Goal: Information Seeking & Learning: Learn about a topic

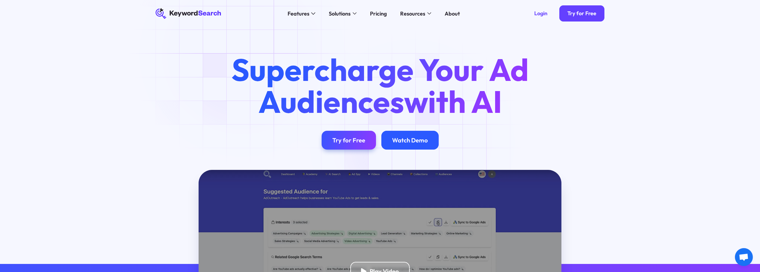
click at [415, 142] on div "Watch Demo" at bounding box center [410, 140] width 36 height 7
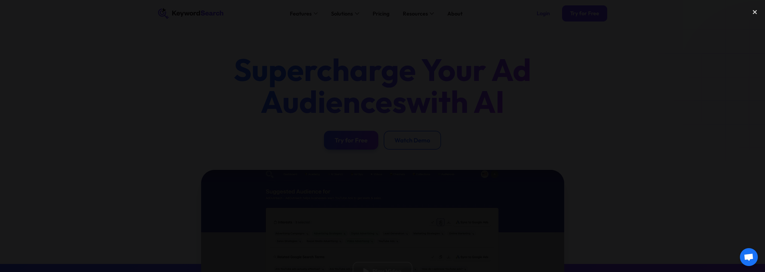
click at [152, 131] on div at bounding box center [382, 135] width 765 height 261
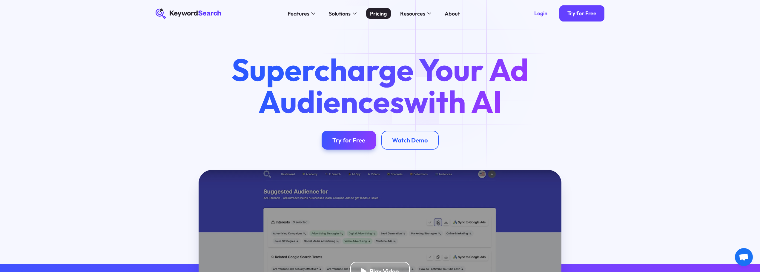
click at [381, 10] on div "Pricing" at bounding box center [378, 14] width 17 height 8
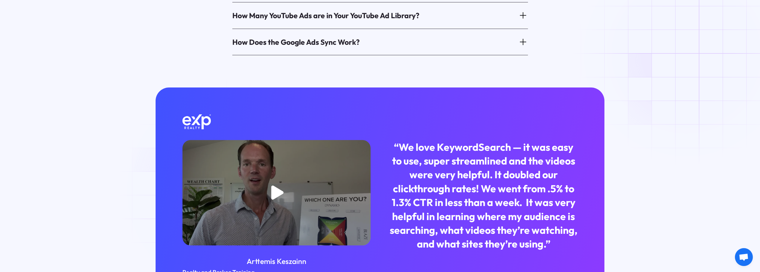
scroll to position [549, 0]
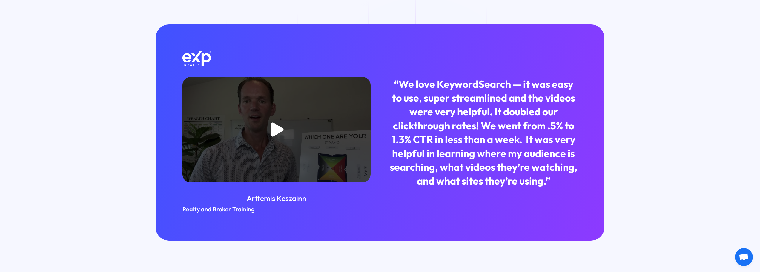
click at [273, 123] on icon "open lightbox" at bounding box center [277, 129] width 12 height 14
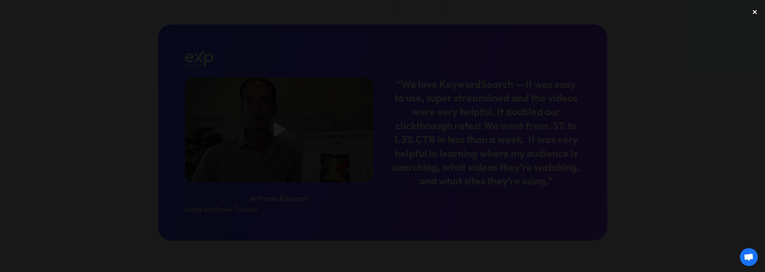
click at [756, 11] on div "close lightbox" at bounding box center [755, 11] width 20 height 13
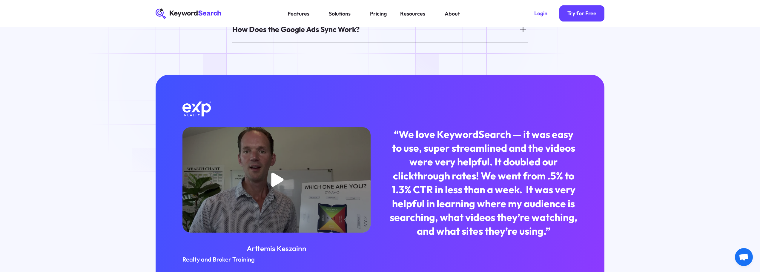
scroll to position [340, 0]
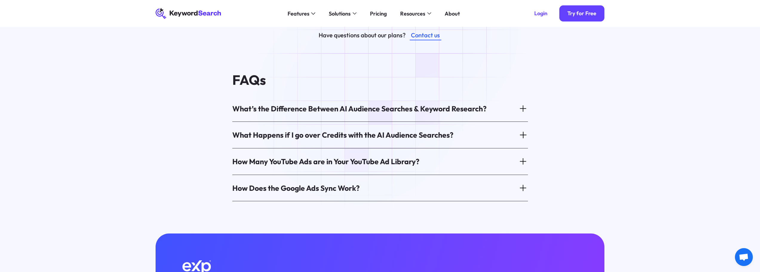
click at [361, 104] on div "What’s the Difference Between AI Audience Searches & Keyword Research?" at bounding box center [359, 109] width 254 height 10
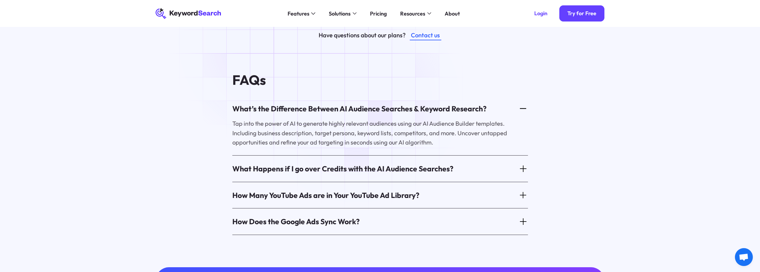
click at [359, 104] on div "What’s the Difference Between AI Audience Searches & Keyword Research?" at bounding box center [359, 109] width 254 height 10
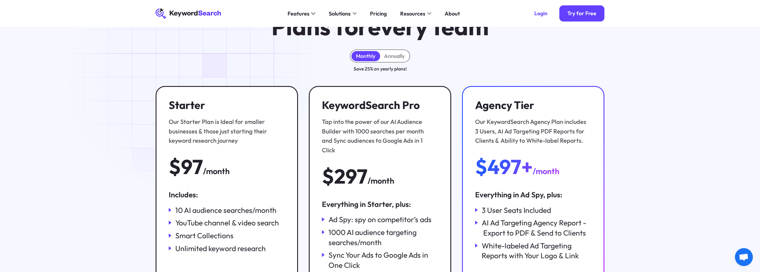
scroll to position [0, 0]
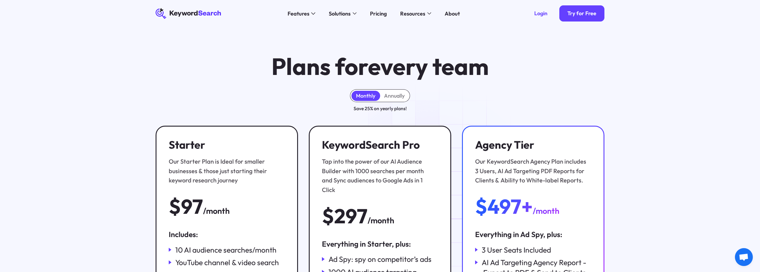
click at [195, 16] on icon "KeywordSearch" at bounding box center [189, 13] width 66 height 11
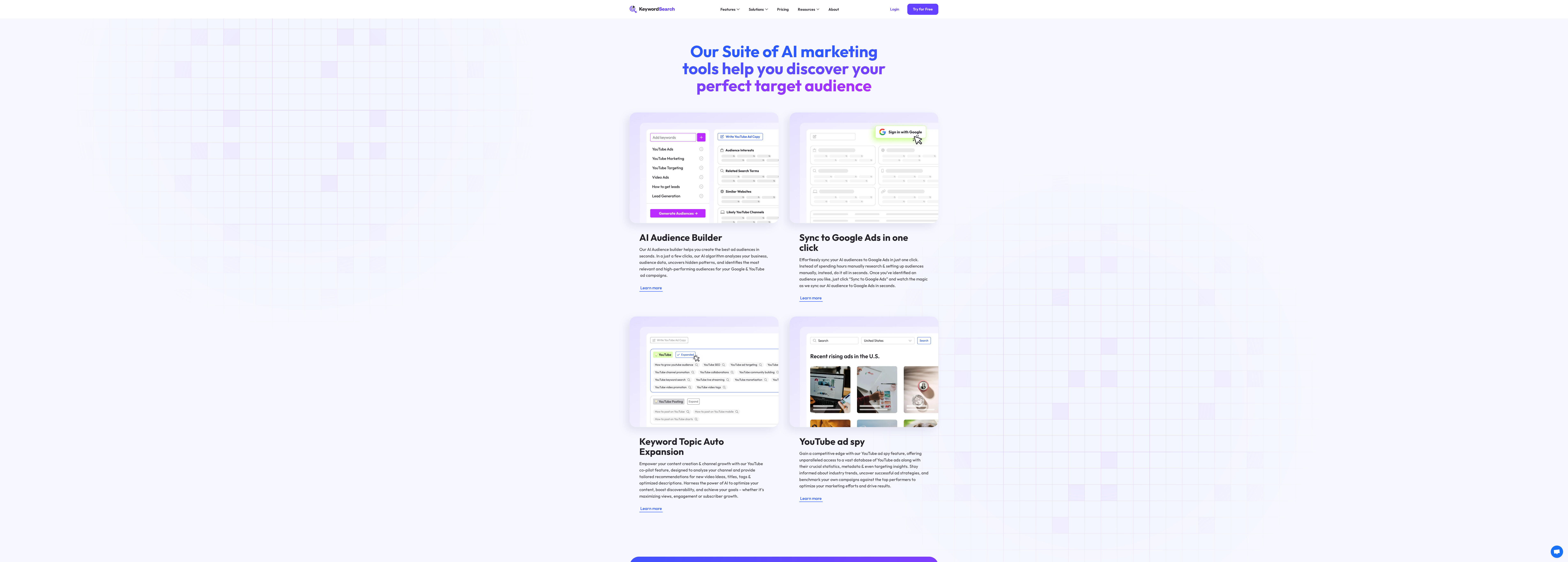
scroll to position [247, 0]
